Goal: Navigation & Orientation: Find specific page/section

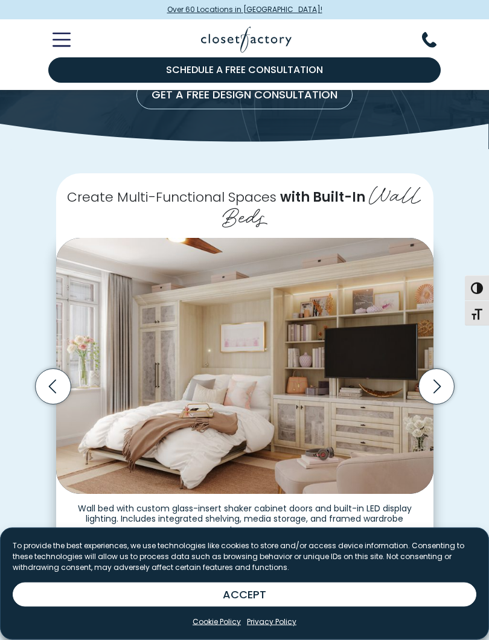
scroll to position [125, 0]
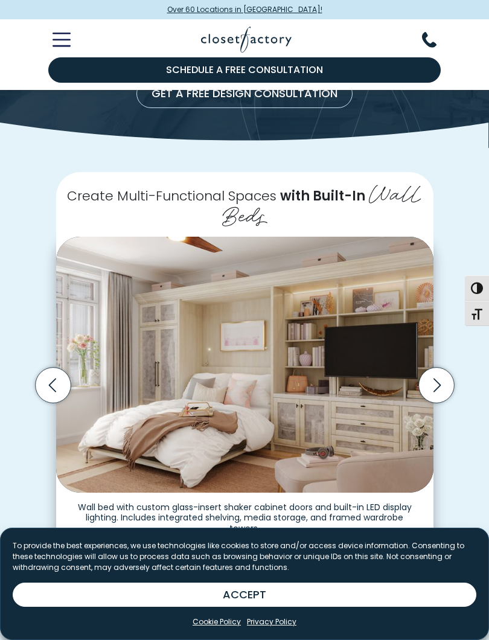
click at [437, 378] on icon "Next slide" at bounding box center [436, 386] width 36 height 36
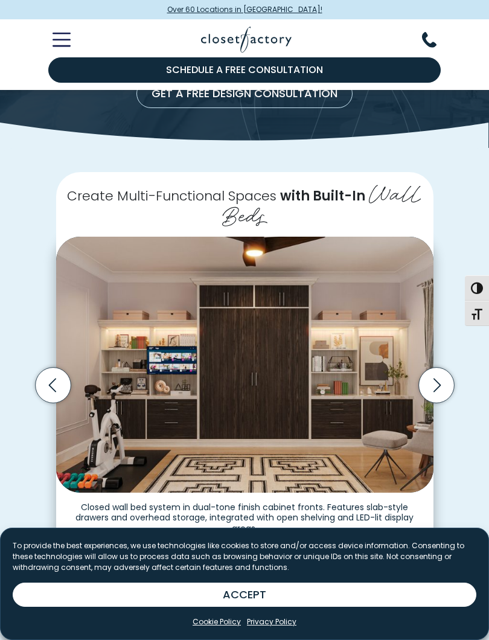
click at [440, 372] on icon "Next slide" at bounding box center [436, 386] width 36 height 36
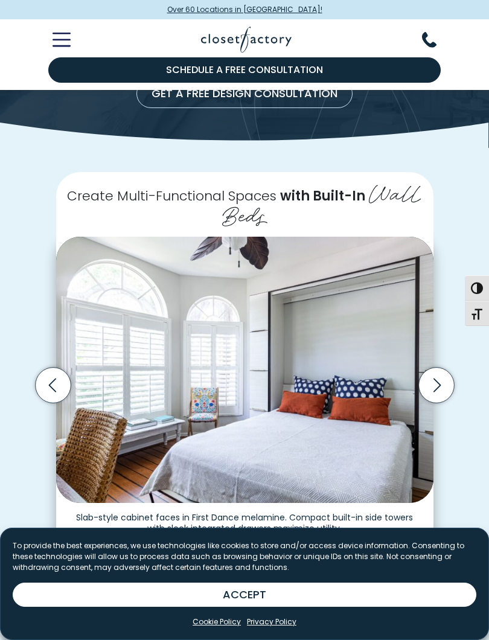
click at [445, 372] on icon "Next slide" at bounding box center [436, 386] width 36 height 36
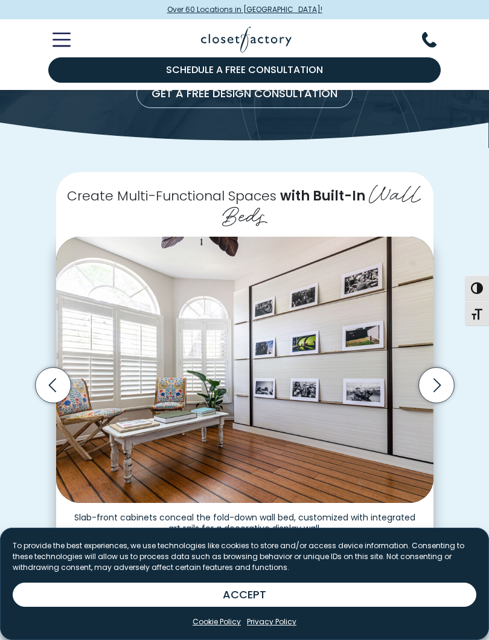
click at [441, 378] on icon "Next slide" at bounding box center [436, 386] width 36 height 36
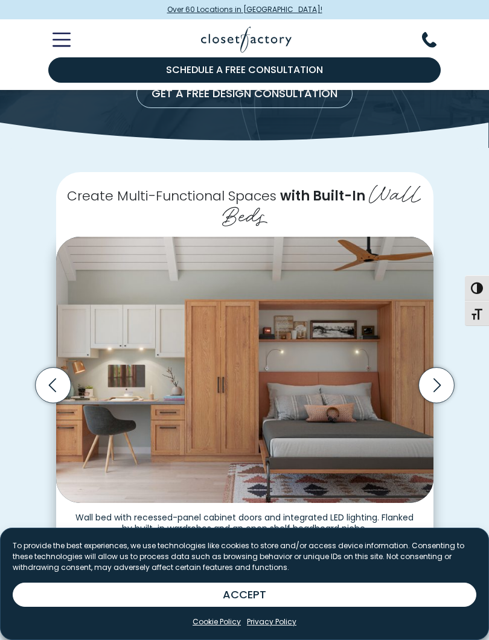
click at [439, 385] on icon "Next slide" at bounding box center [436, 386] width 36 height 36
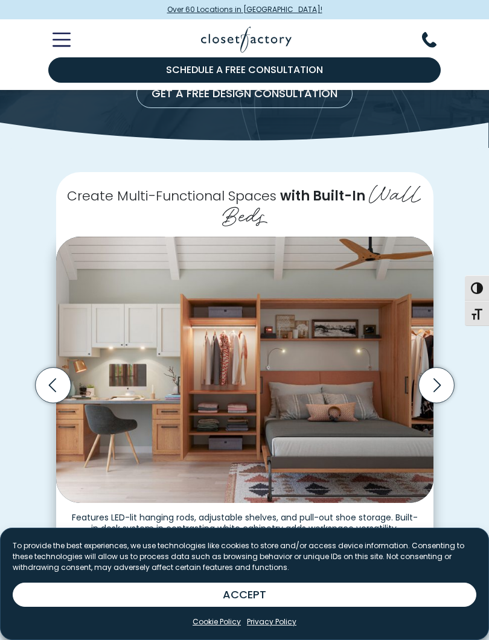
click at [444, 378] on icon "Next slide" at bounding box center [436, 386] width 36 height 36
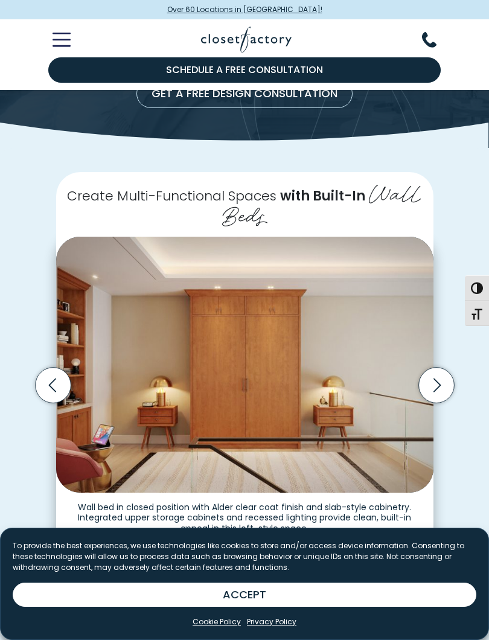
click at [441, 378] on icon "Next slide" at bounding box center [436, 386] width 36 height 36
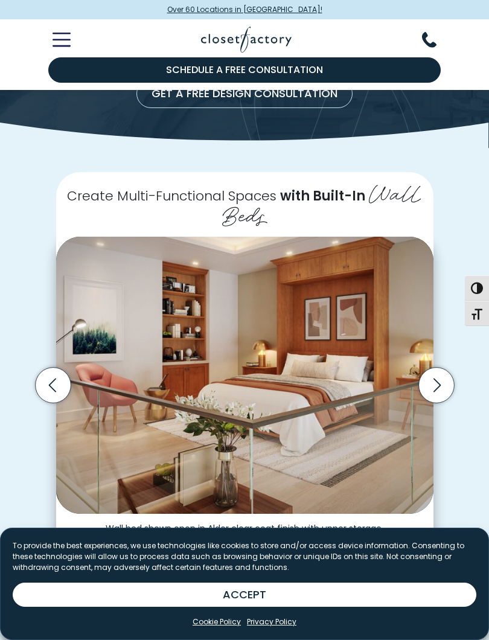
click at [441, 370] on icon "Next slide" at bounding box center [436, 386] width 36 height 36
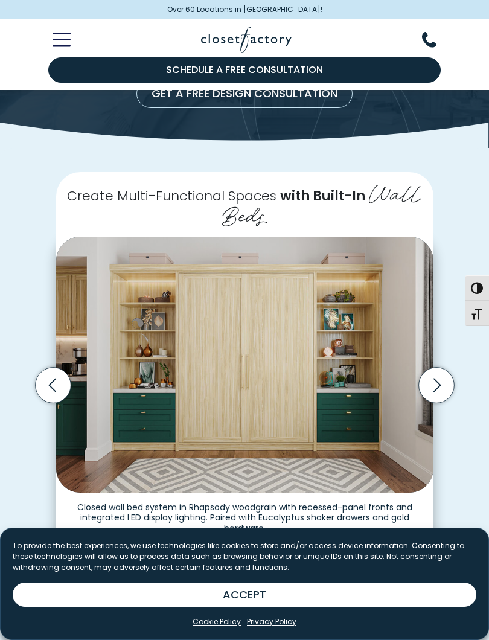
click at [439, 374] on icon "Next slide" at bounding box center [436, 386] width 36 height 36
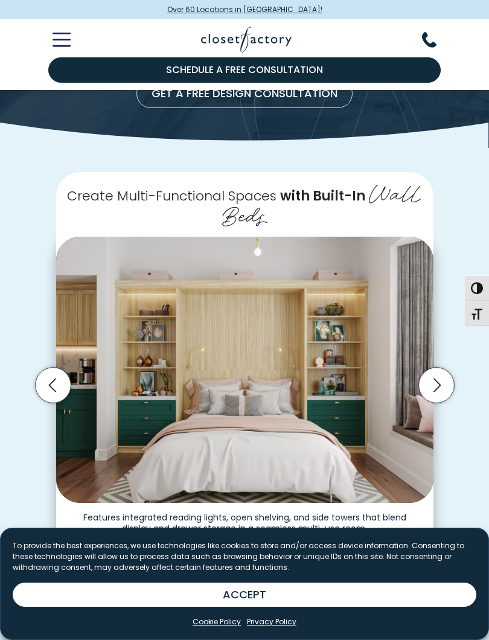
click at [433, 383] on icon "Next slide" at bounding box center [436, 386] width 36 height 36
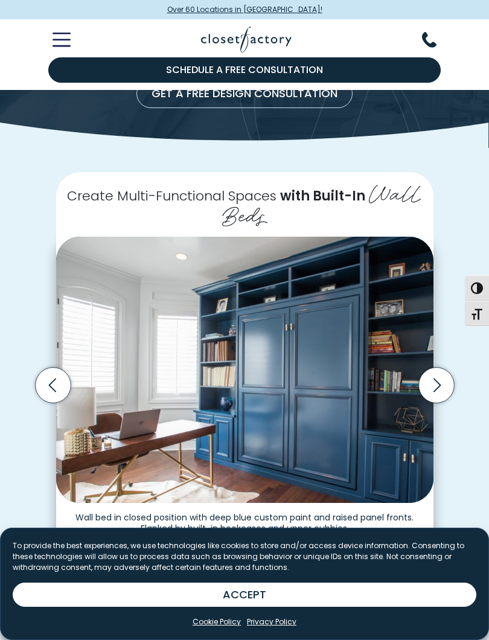
click at [441, 378] on icon "Next slide" at bounding box center [436, 386] width 36 height 36
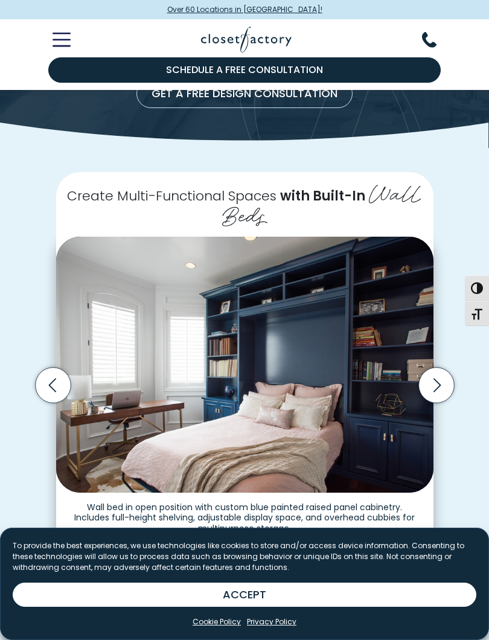
click at [445, 373] on icon "Next slide" at bounding box center [436, 386] width 36 height 36
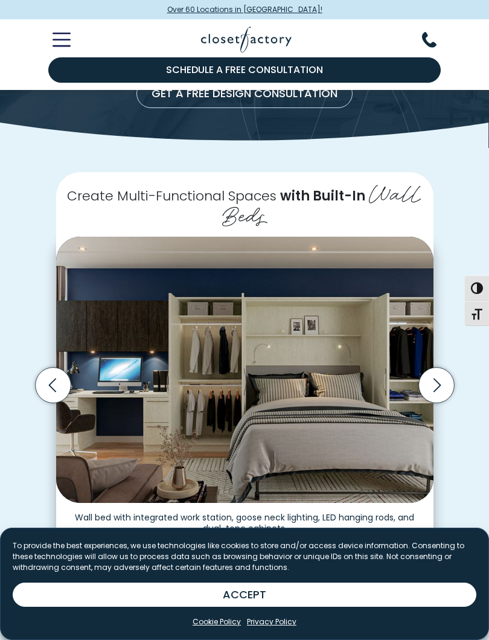
click at [436, 374] on icon "Next slide" at bounding box center [436, 386] width 36 height 36
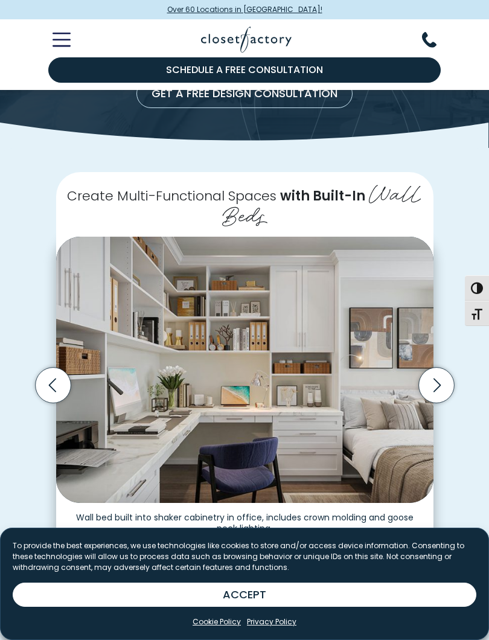
click at [449, 371] on icon "Next slide" at bounding box center [436, 386] width 36 height 36
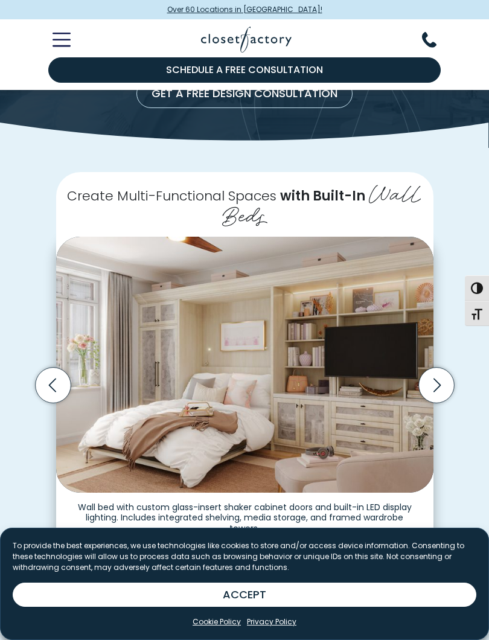
click at [452, 365] on icon "Next slide" at bounding box center [436, 384] width 43 height 43
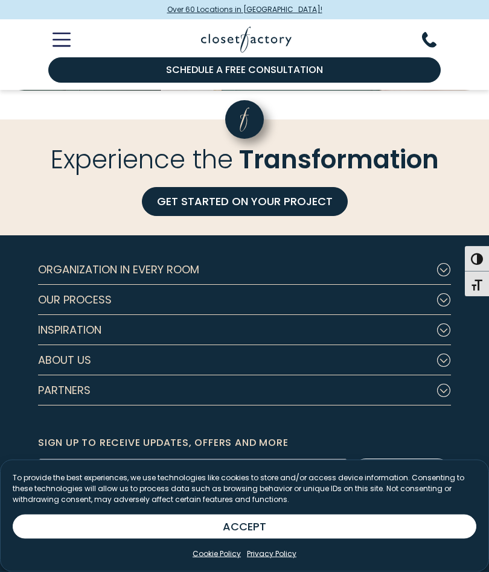
scroll to position [3434, 0]
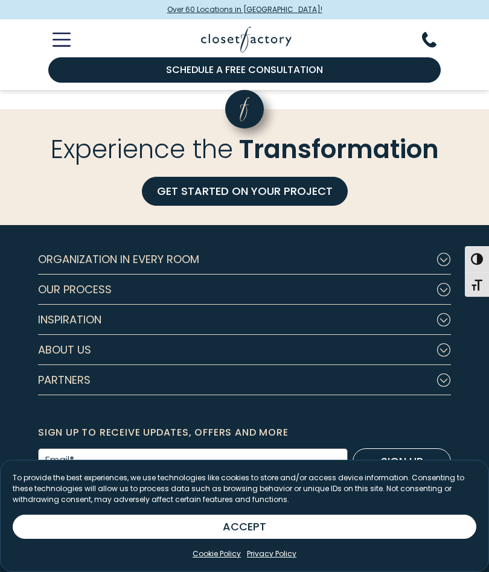
click at [443, 253] on icon "Footer Subnav Button - Organization in Every Room" at bounding box center [443, 259] width 14 height 13
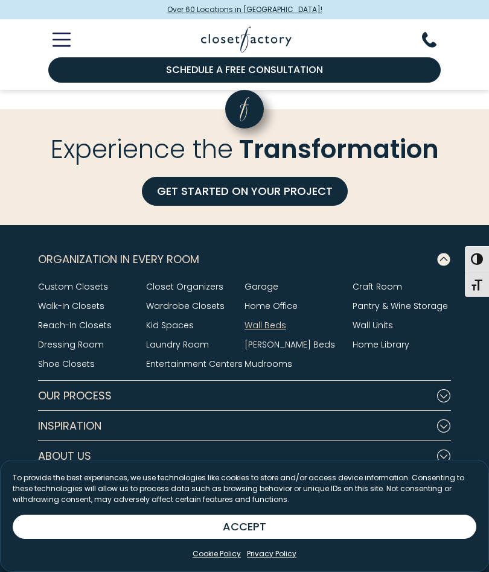
click at [390, 300] on link "Pantry & Wine Storage" at bounding box center [399, 306] width 95 height 12
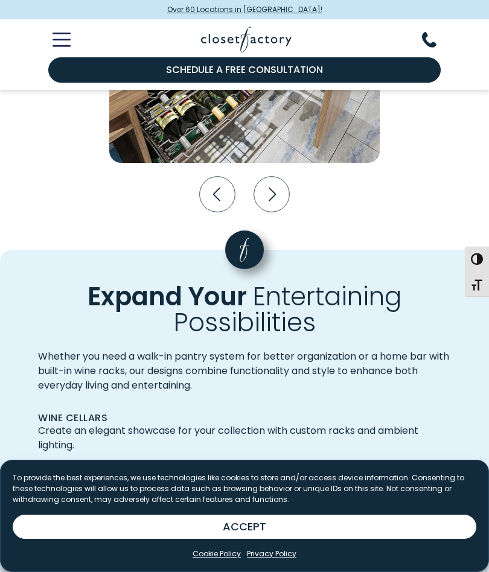
scroll to position [2293, 0]
